Goal: Information Seeking & Learning: Learn about a topic

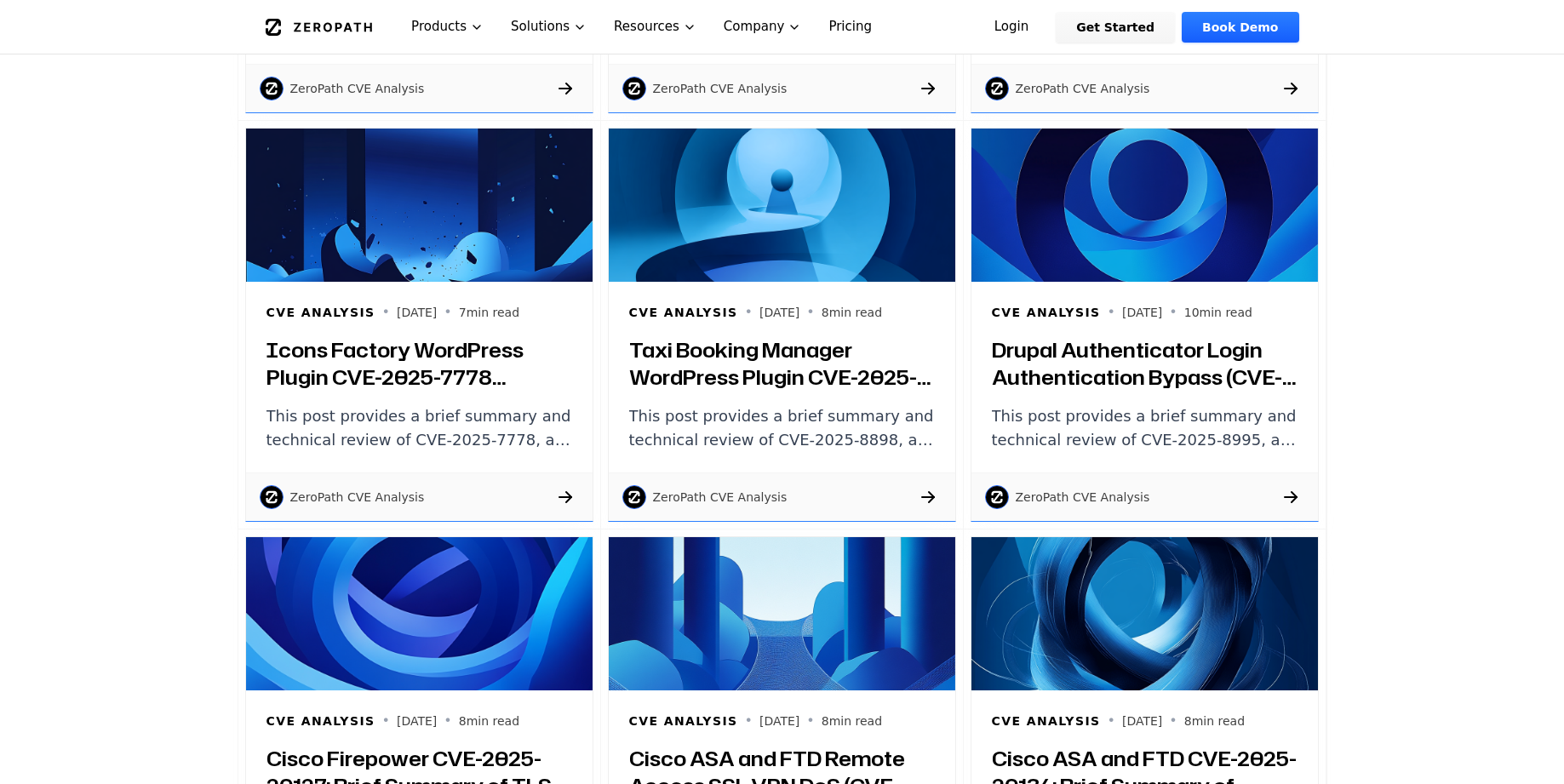
scroll to position [12909, 0]
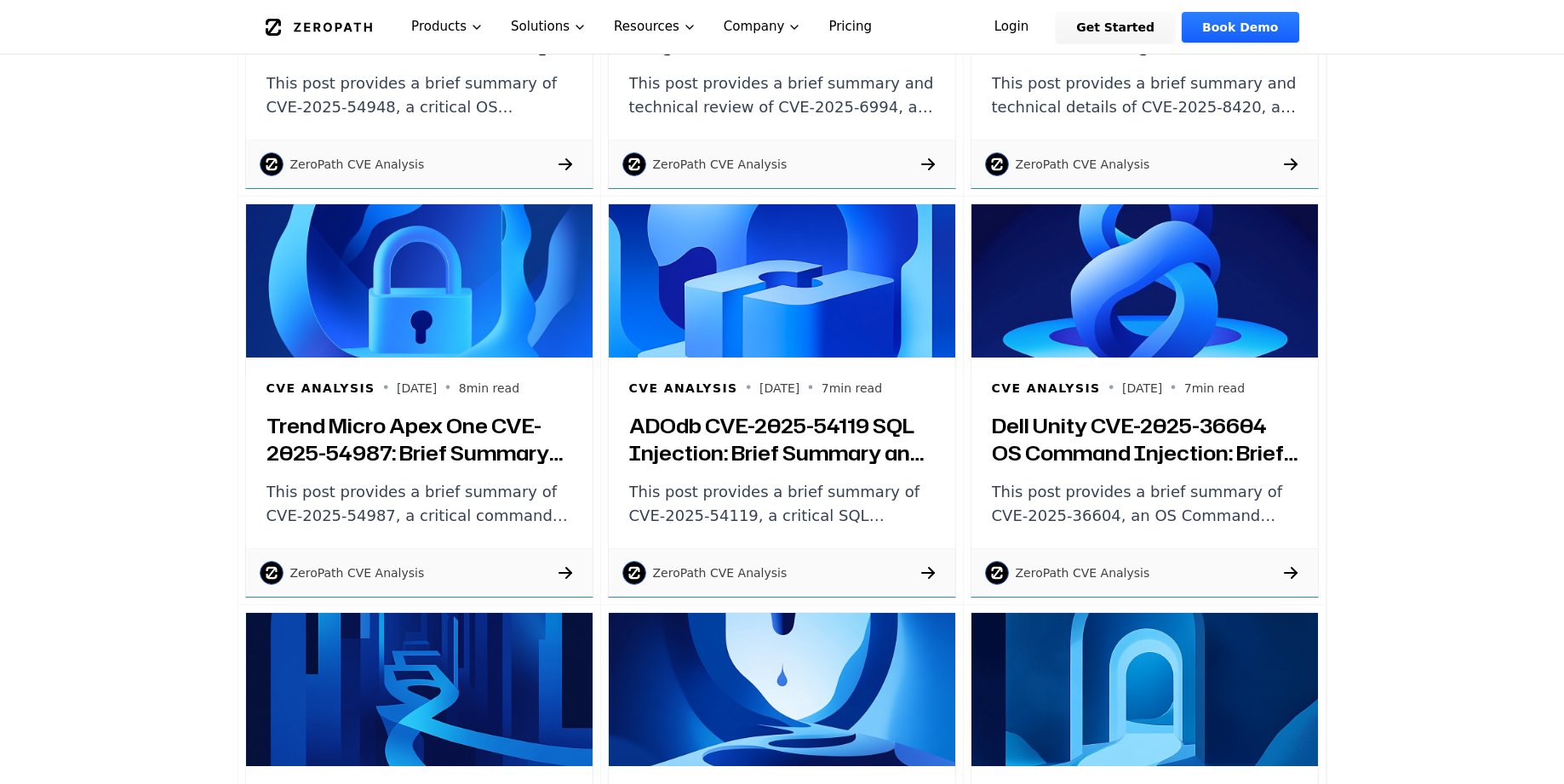
click at [331, 440] on h3 "Trend Micro Apex One CVE-2025-54987: Brief Summary of Critical Command Injectio…" at bounding box center [418, 439] width 305 height 54
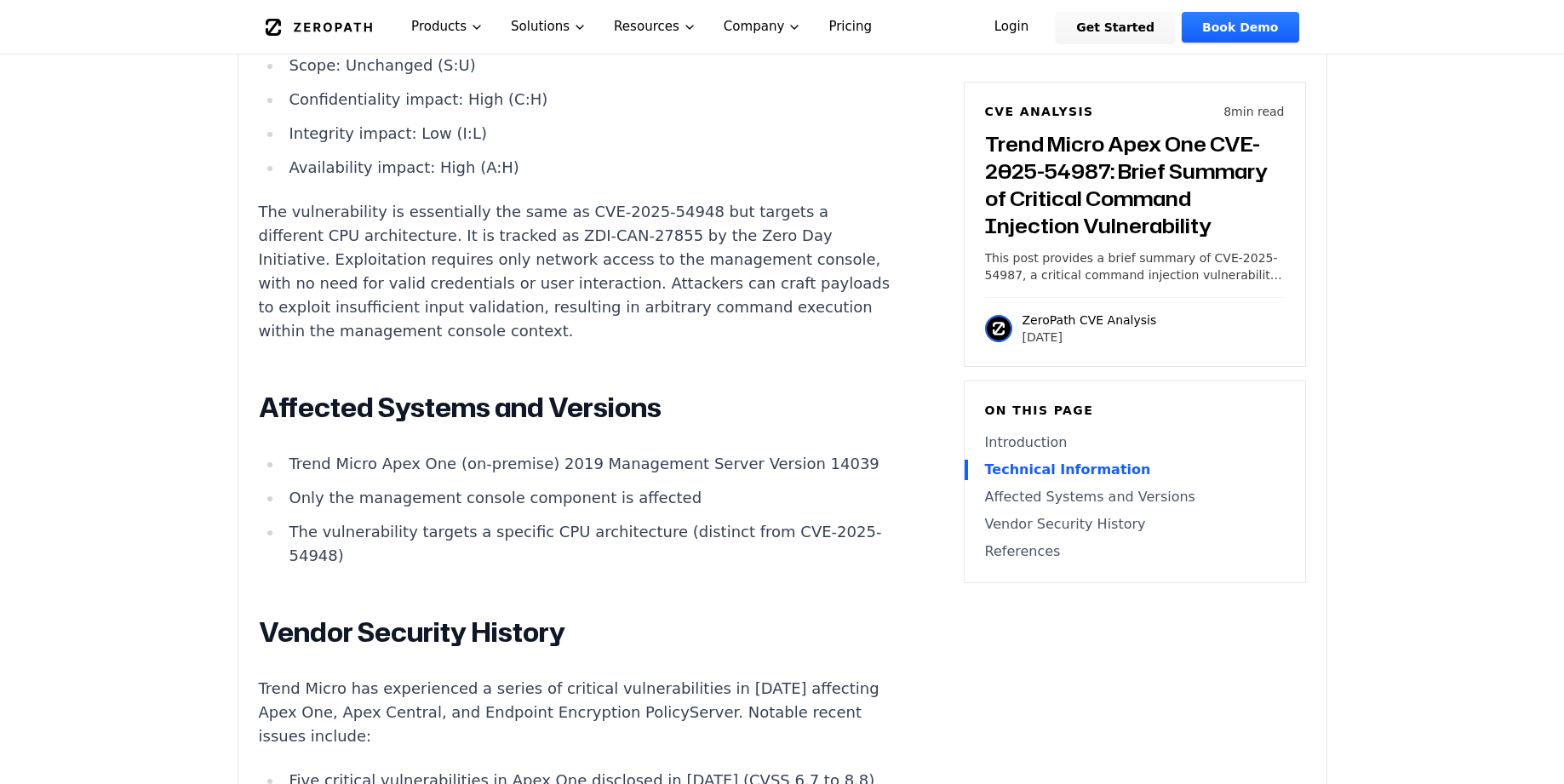
scroll to position [2039, 0]
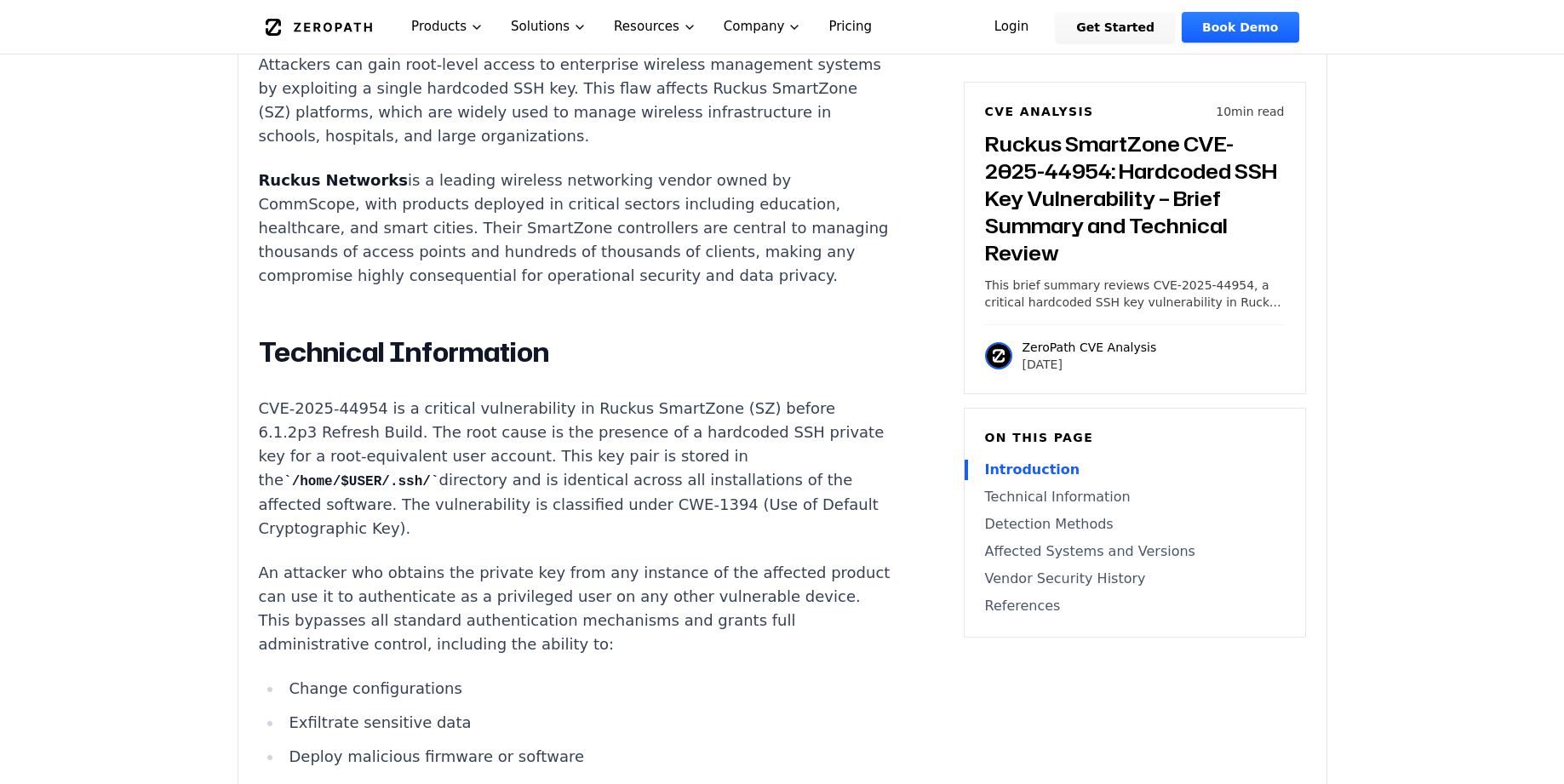
scroll to position [1276, 0]
